Goal: Task Accomplishment & Management: Manage account settings

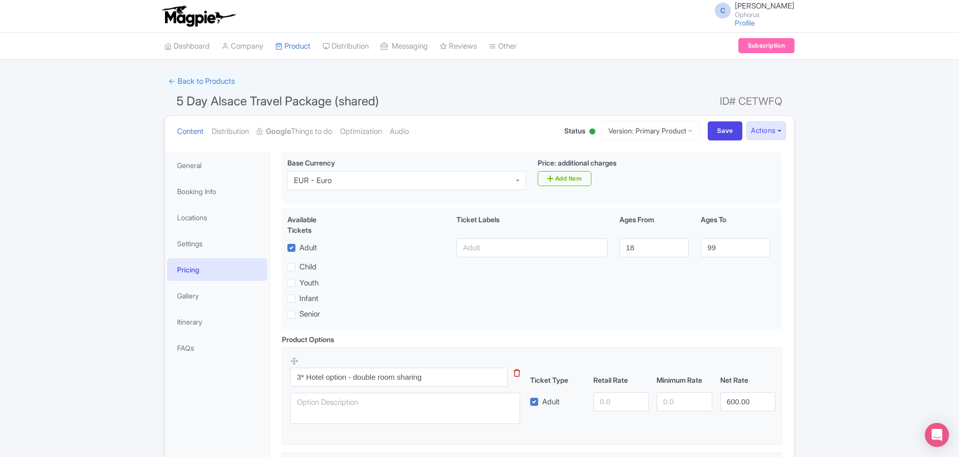
scroll to position [308, 0]
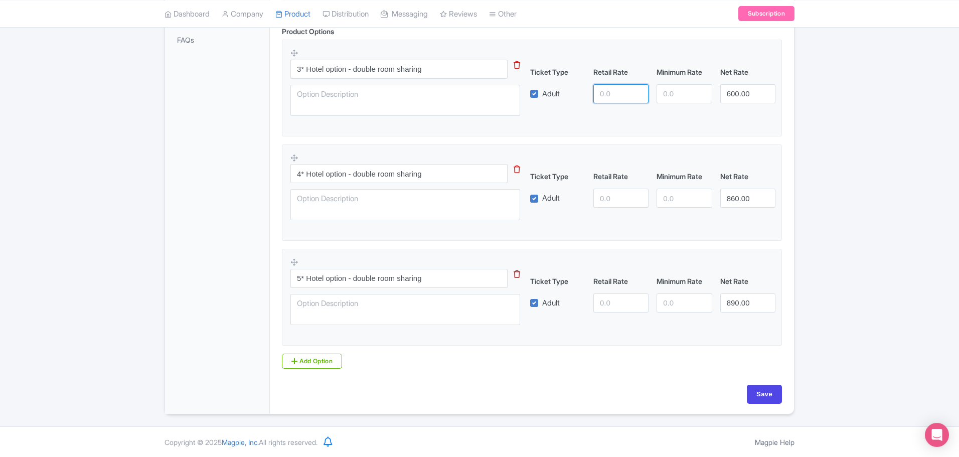
click at [608, 94] on input "number" at bounding box center [620, 93] width 55 height 19
type input "600"
type input "0"
type input "860"
type input "0"
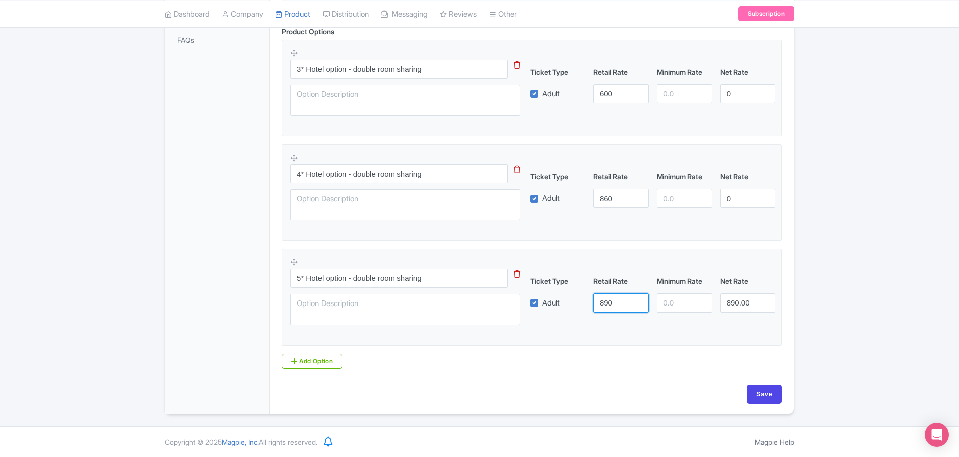
type input "890"
type input "0"
click at [762, 392] on input "Save" at bounding box center [763, 394] width 35 height 19
type input "Saving..."
